Goal: Task Accomplishment & Management: Use online tool/utility

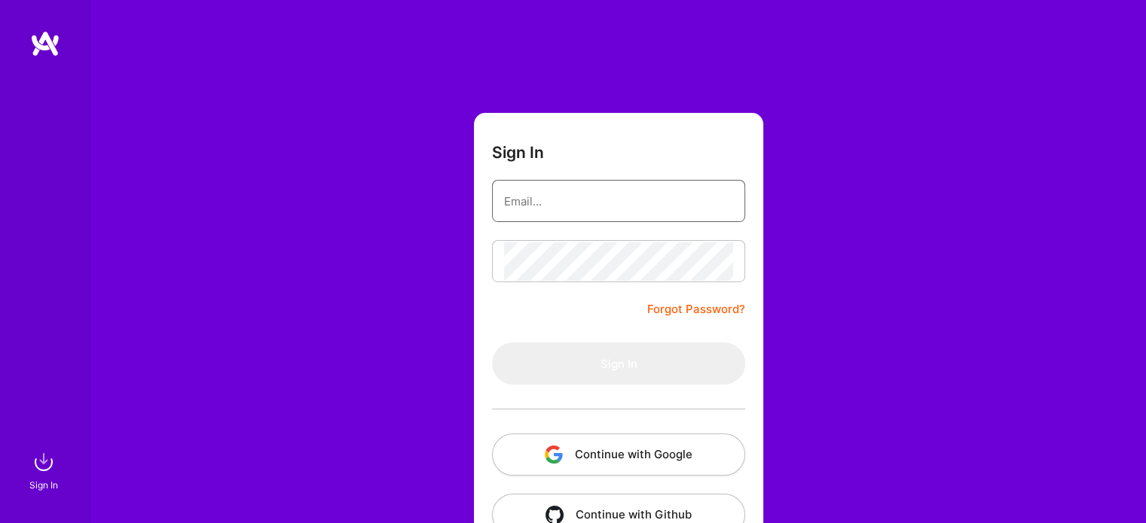
type input "[EMAIL_ADDRESS][DOMAIN_NAME]"
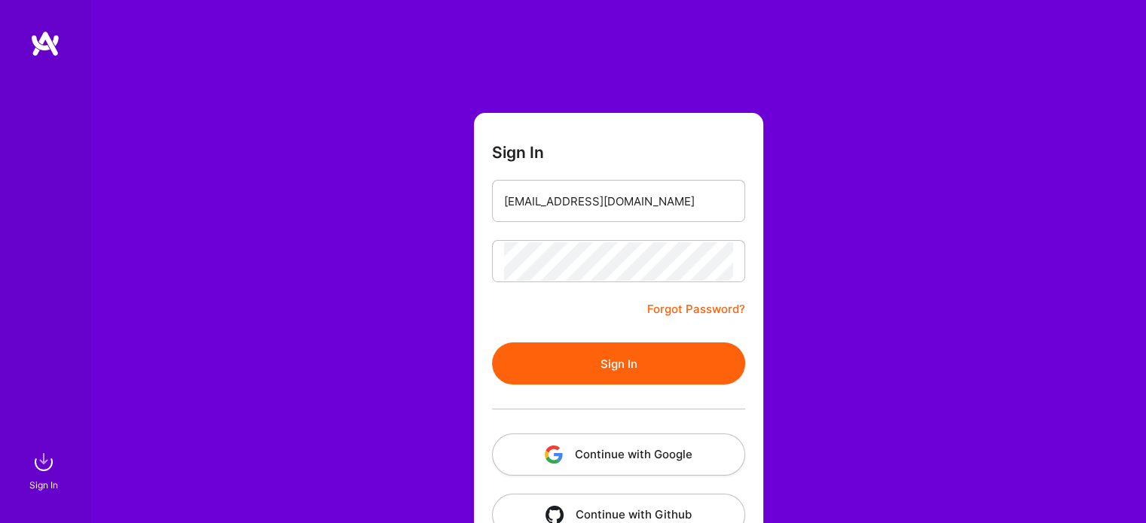
click at [657, 355] on button "Sign In" at bounding box center [618, 364] width 253 height 42
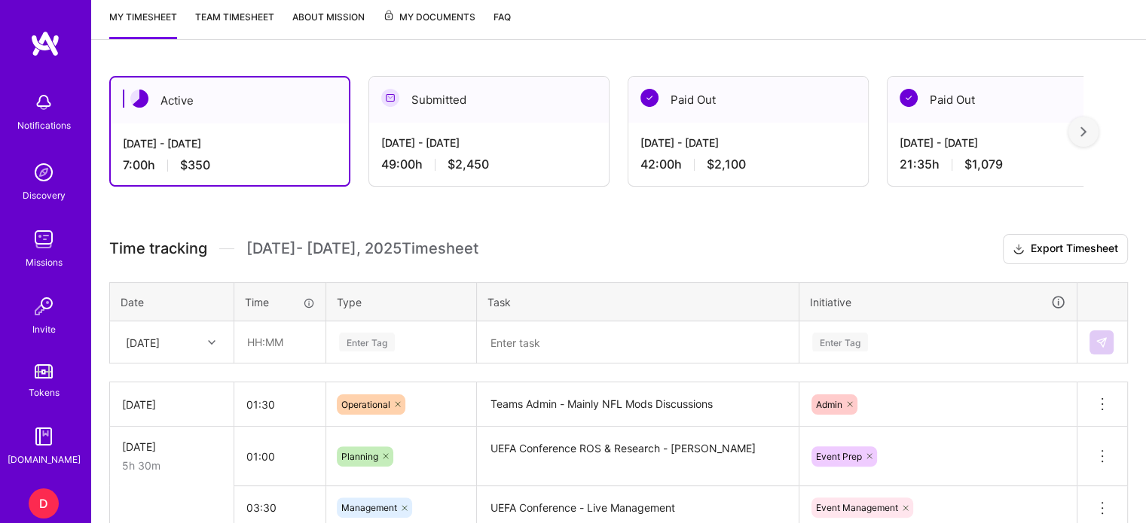
scroll to position [377, 0]
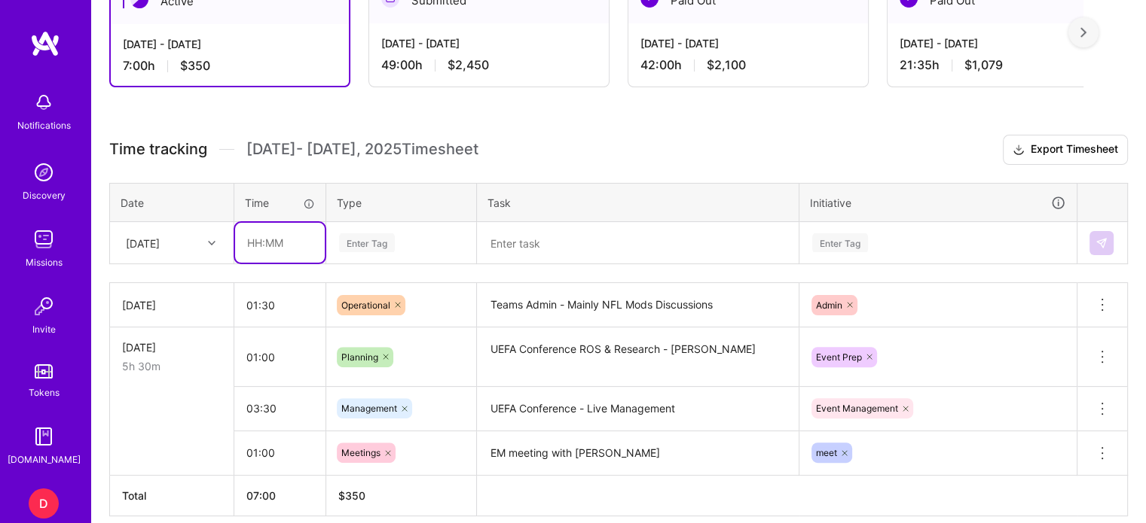
click at [261, 232] on input "text" at bounding box center [280, 243] width 90 height 40
type input "01:45"
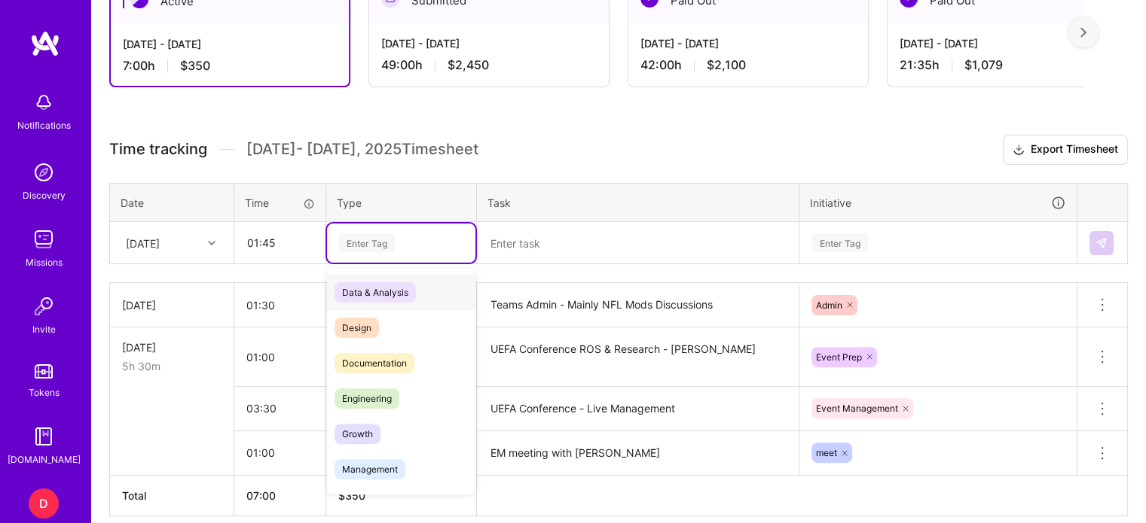
click at [368, 240] on div "Enter Tag" at bounding box center [367, 242] width 56 height 23
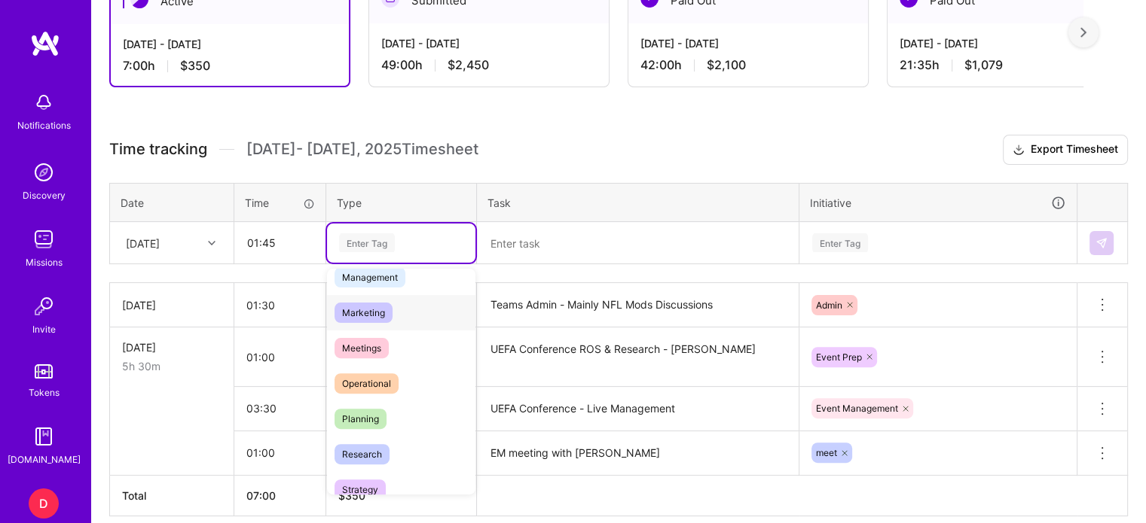
scroll to position [226, 0]
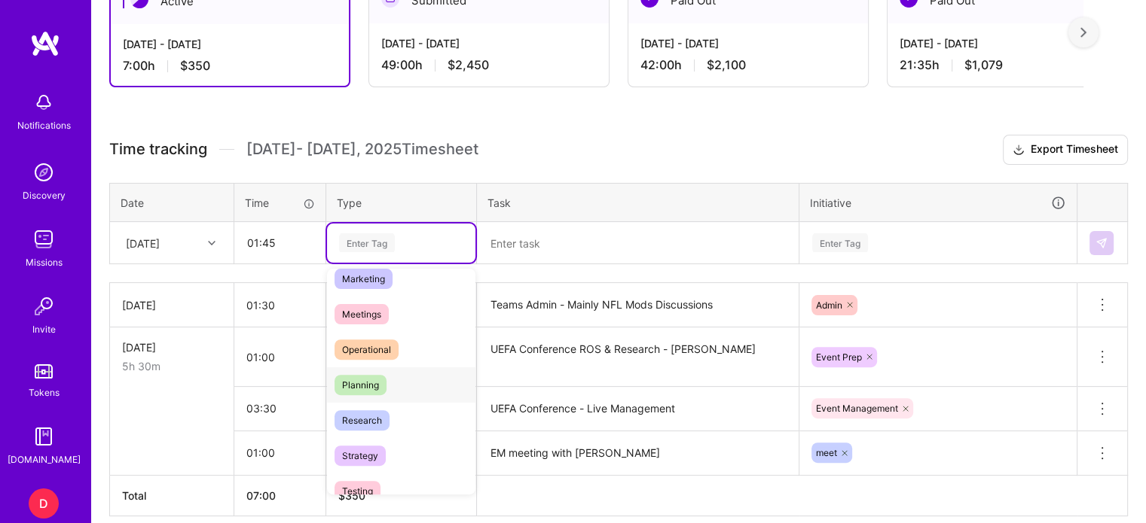
click at [369, 380] on span "Planning" at bounding box center [360, 385] width 52 height 20
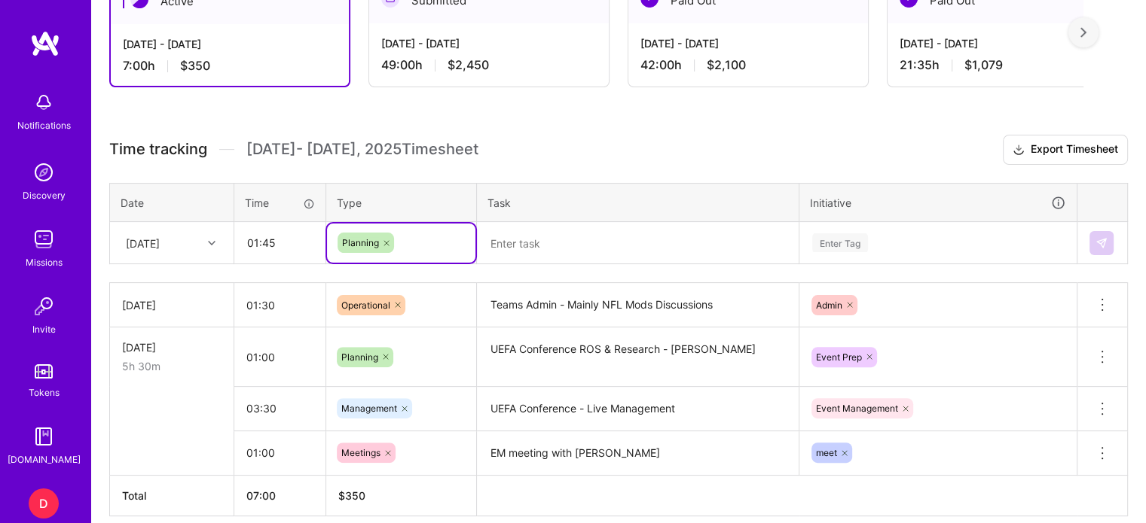
click at [386, 240] on icon at bounding box center [386, 243] width 9 height 9
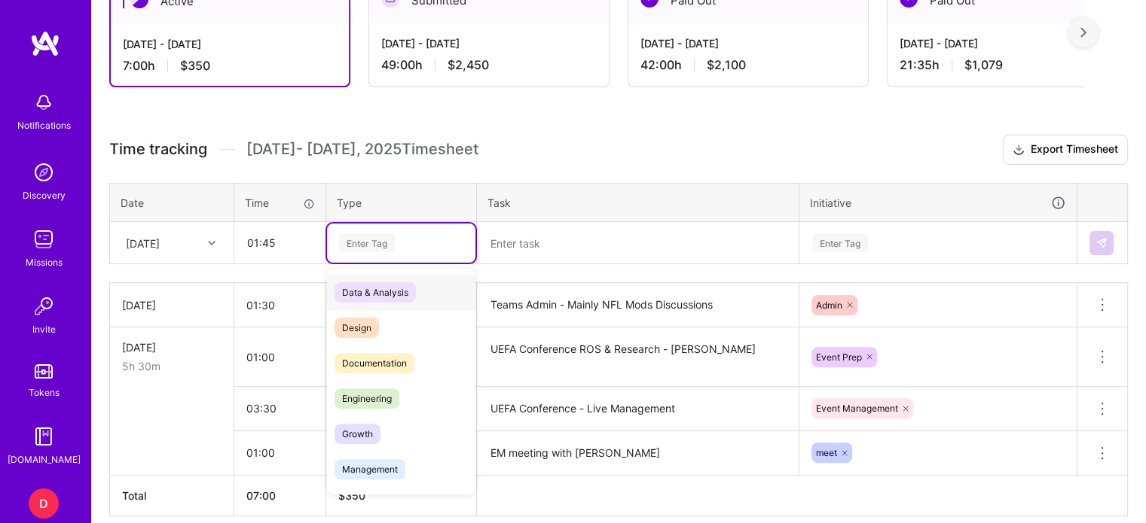
click at [380, 244] on div "Enter Tag" at bounding box center [367, 242] width 56 height 23
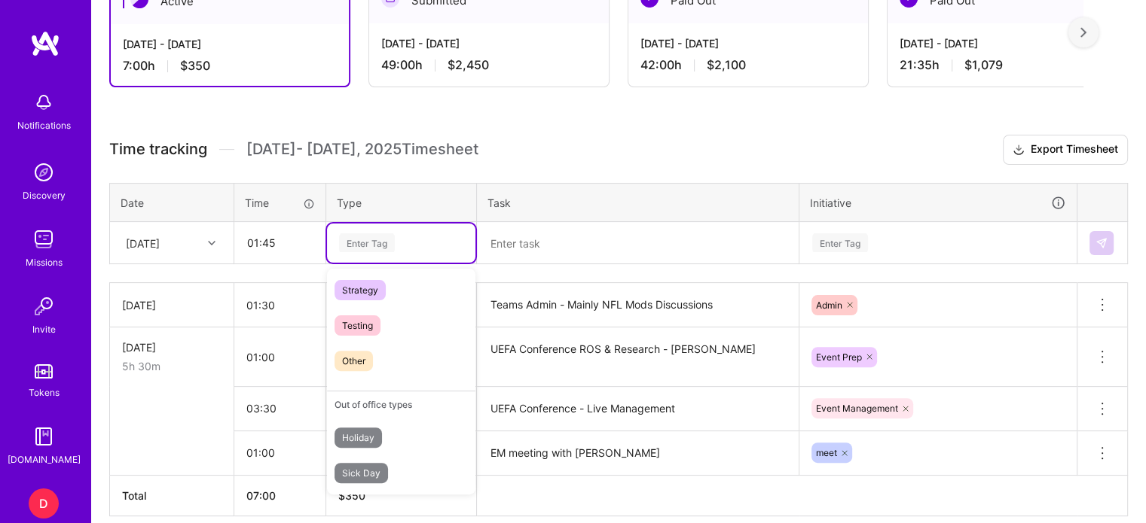
scroll to position [354, 0]
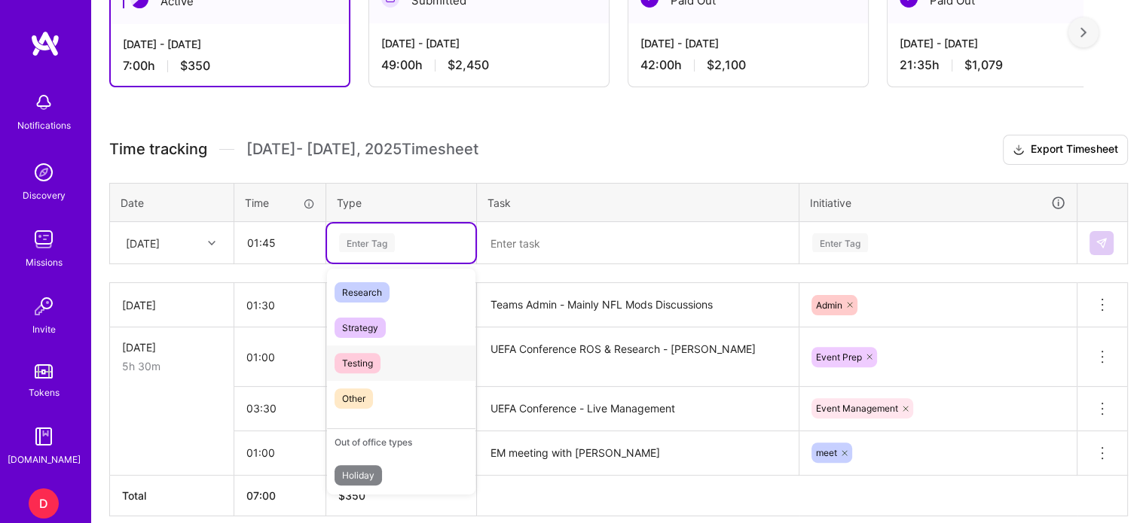
click at [370, 364] on span "Testing" at bounding box center [357, 363] width 46 height 20
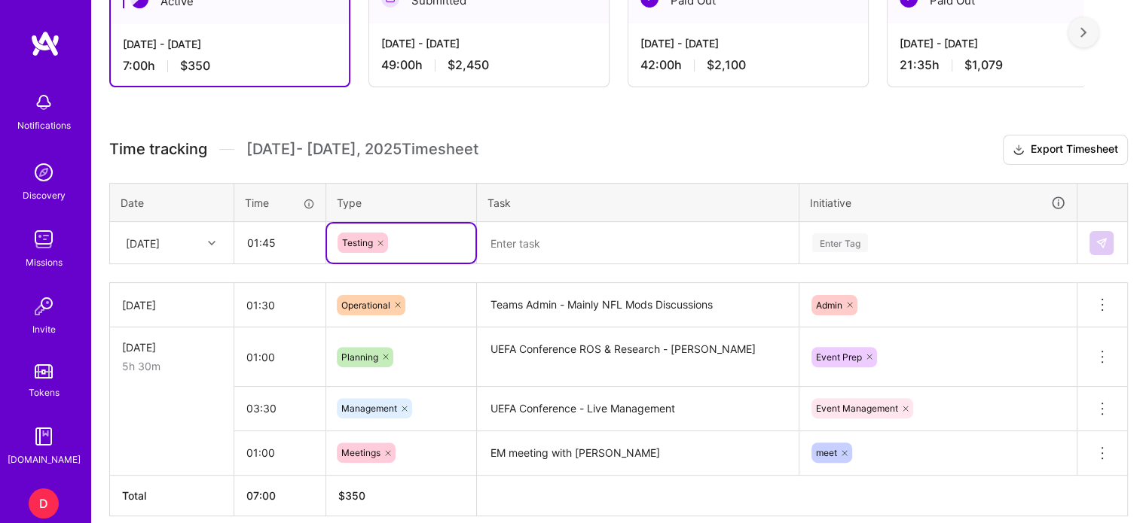
click at [513, 250] on textarea at bounding box center [637, 243] width 319 height 39
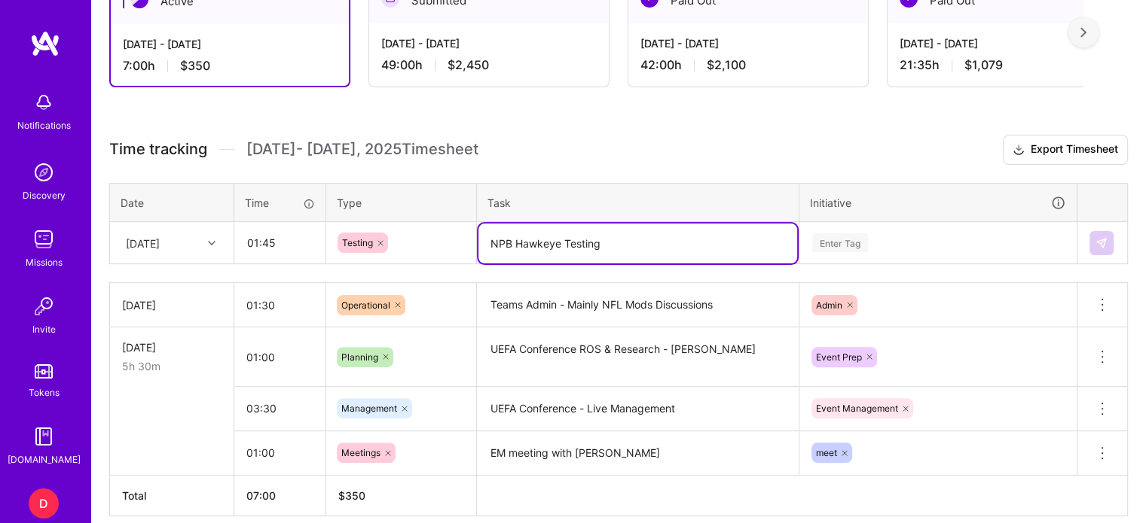
type textarea "NPB Hawkeye Testing"
click at [841, 236] on div "Enter Tag" at bounding box center [938, 243] width 276 height 39
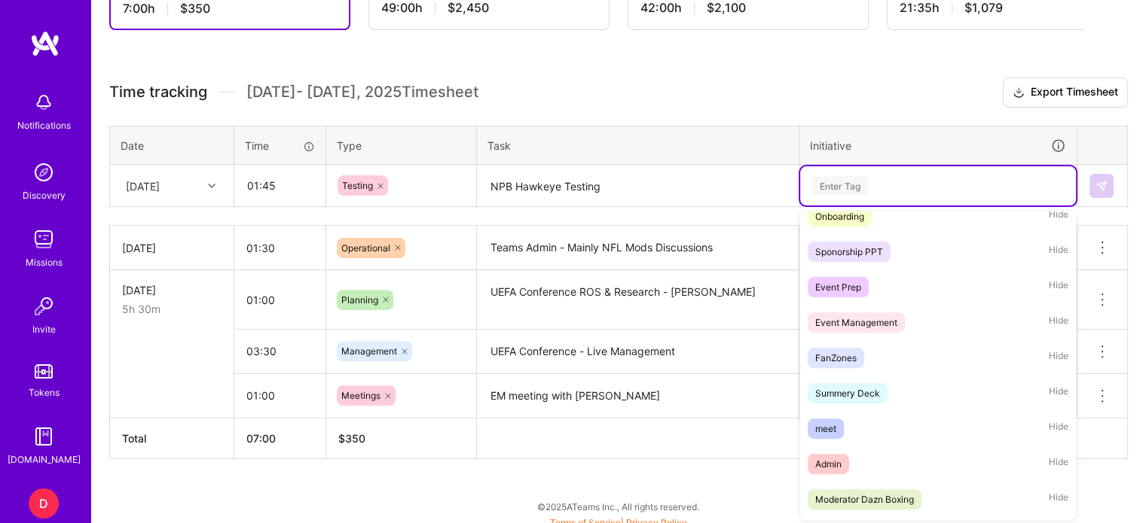
scroll to position [0, 0]
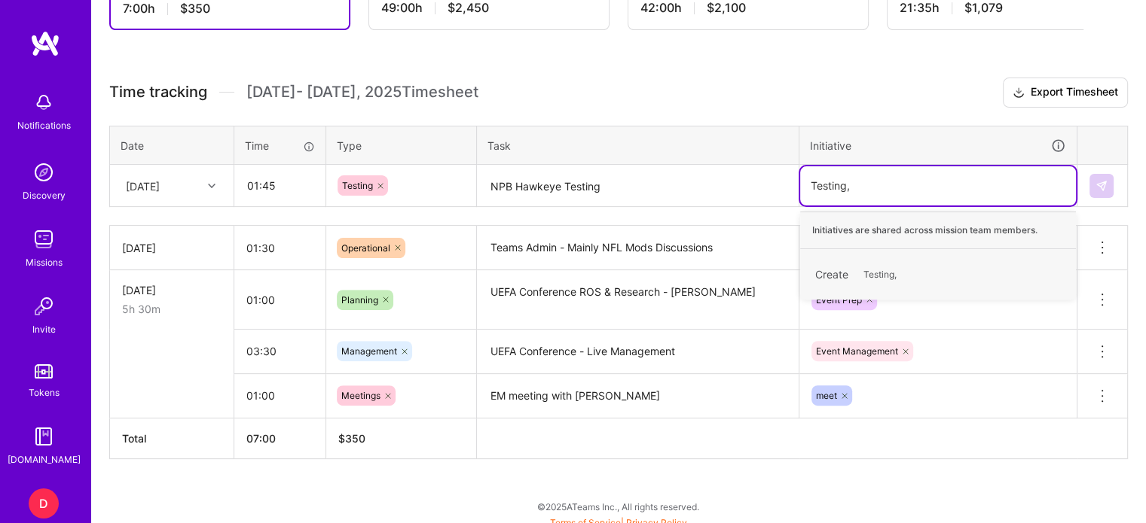
type input "Testing"
click at [893, 267] on span "Testing" at bounding box center [879, 274] width 46 height 20
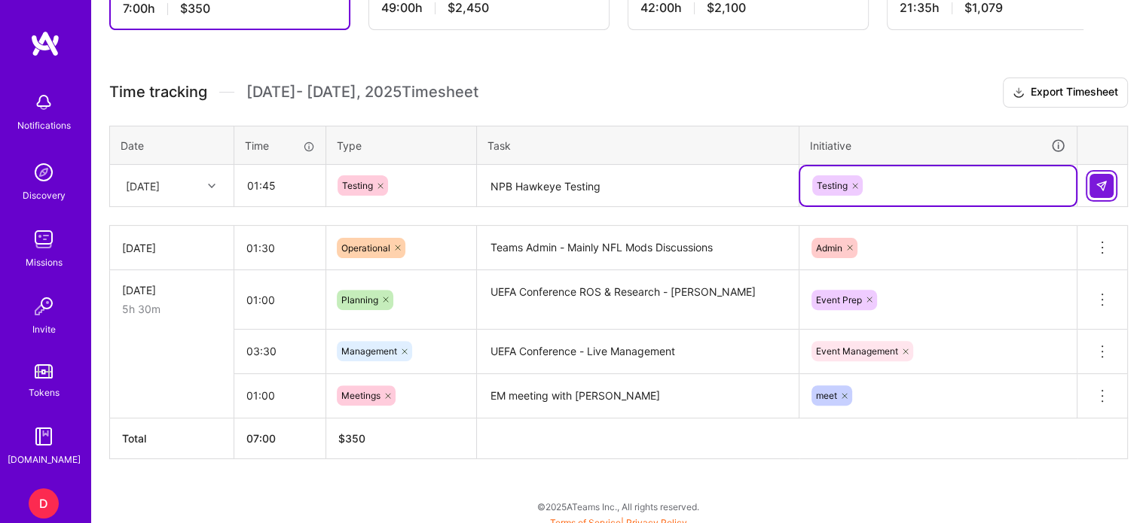
click at [1112, 176] on button at bounding box center [1101, 186] width 24 height 24
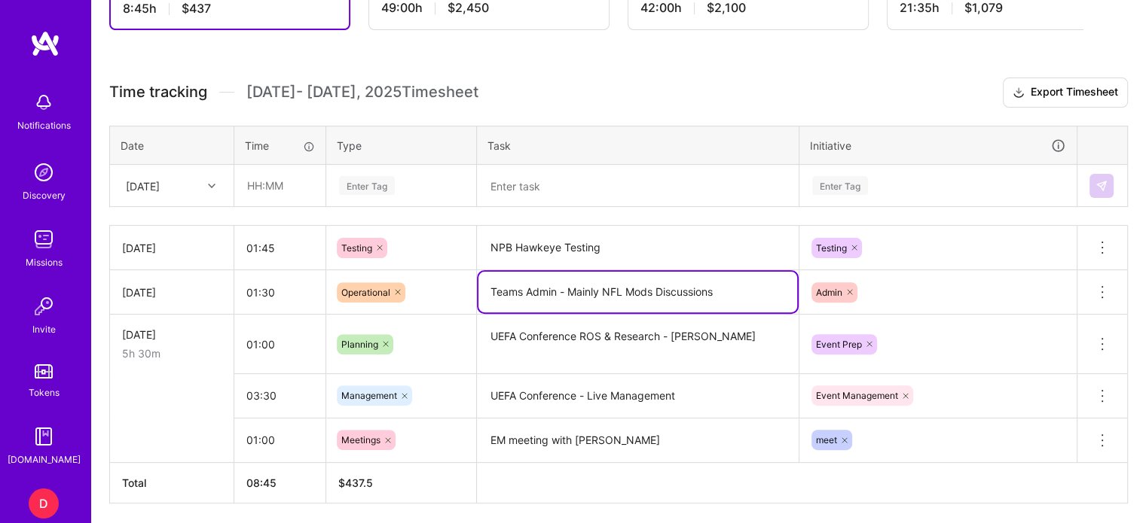
drag, startPoint x: 585, startPoint y: 295, endPoint x: 639, endPoint y: 286, distance: 55.0
click at [639, 286] on textarea "Teams Admin - Mainly NFL Mods Discussions" at bounding box center [637, 292] width 319 height 41
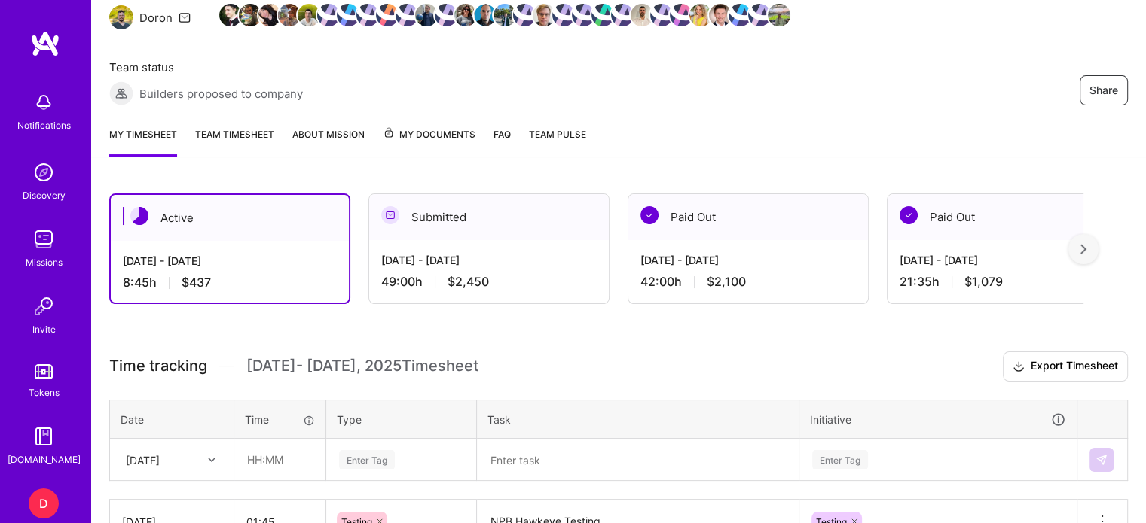
scroll to position [133, 0]
